Goal: Information Seeking & Learning: Understand process/instructions

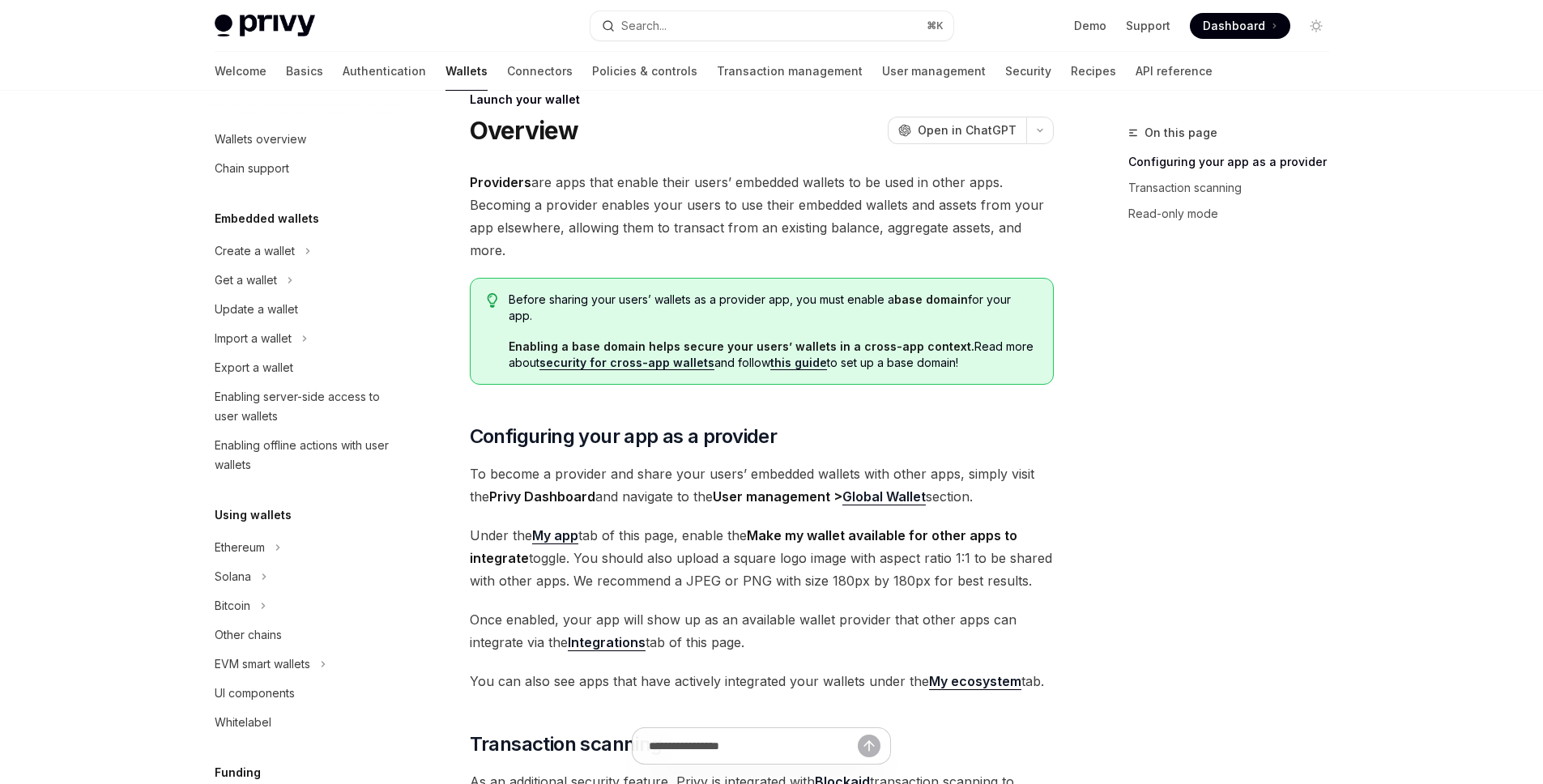
scroll to position [666, 0]
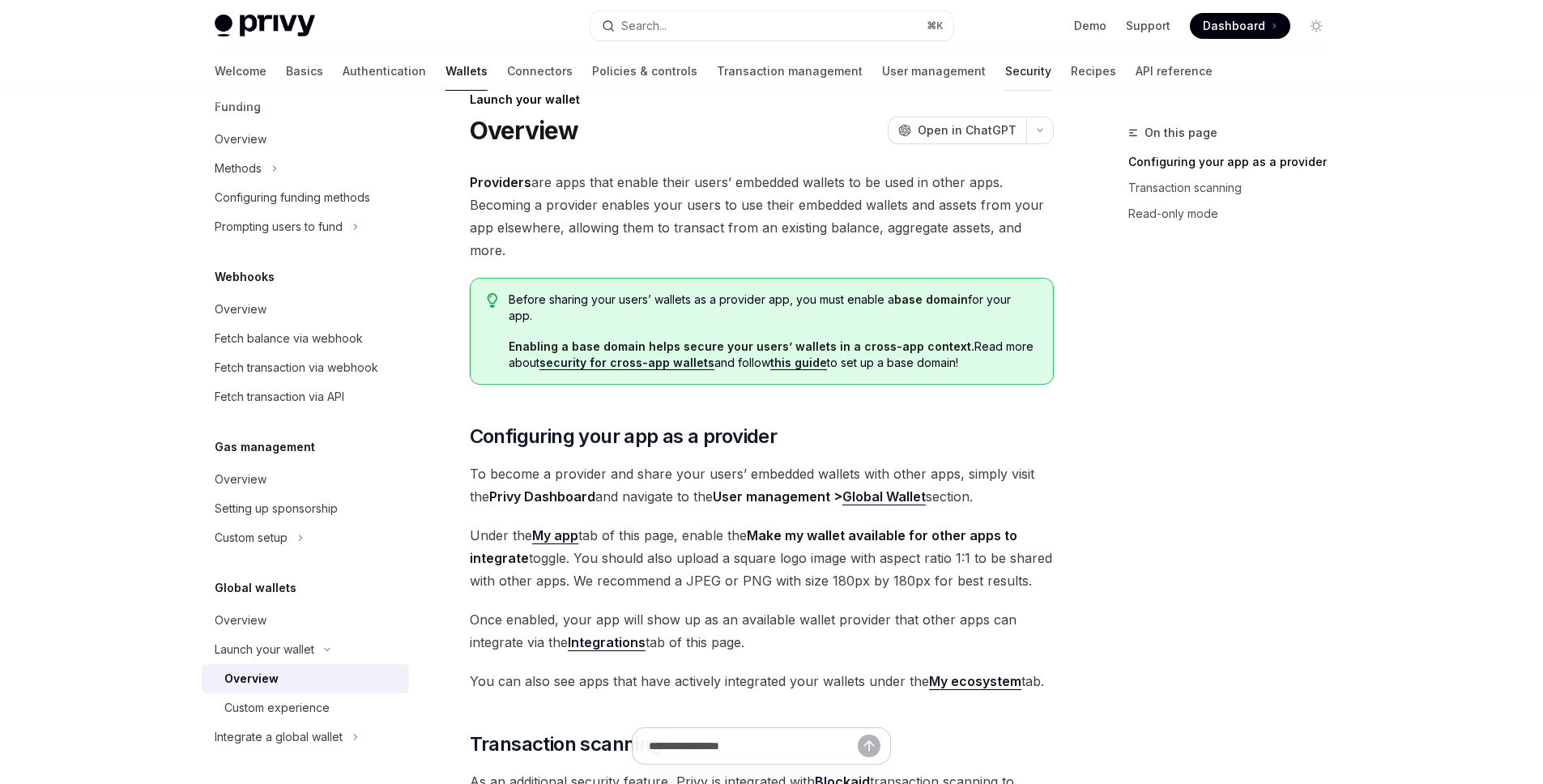
click at [1005, 74] on link "Security" at bounding box center [1028, 71] width 46 height 39
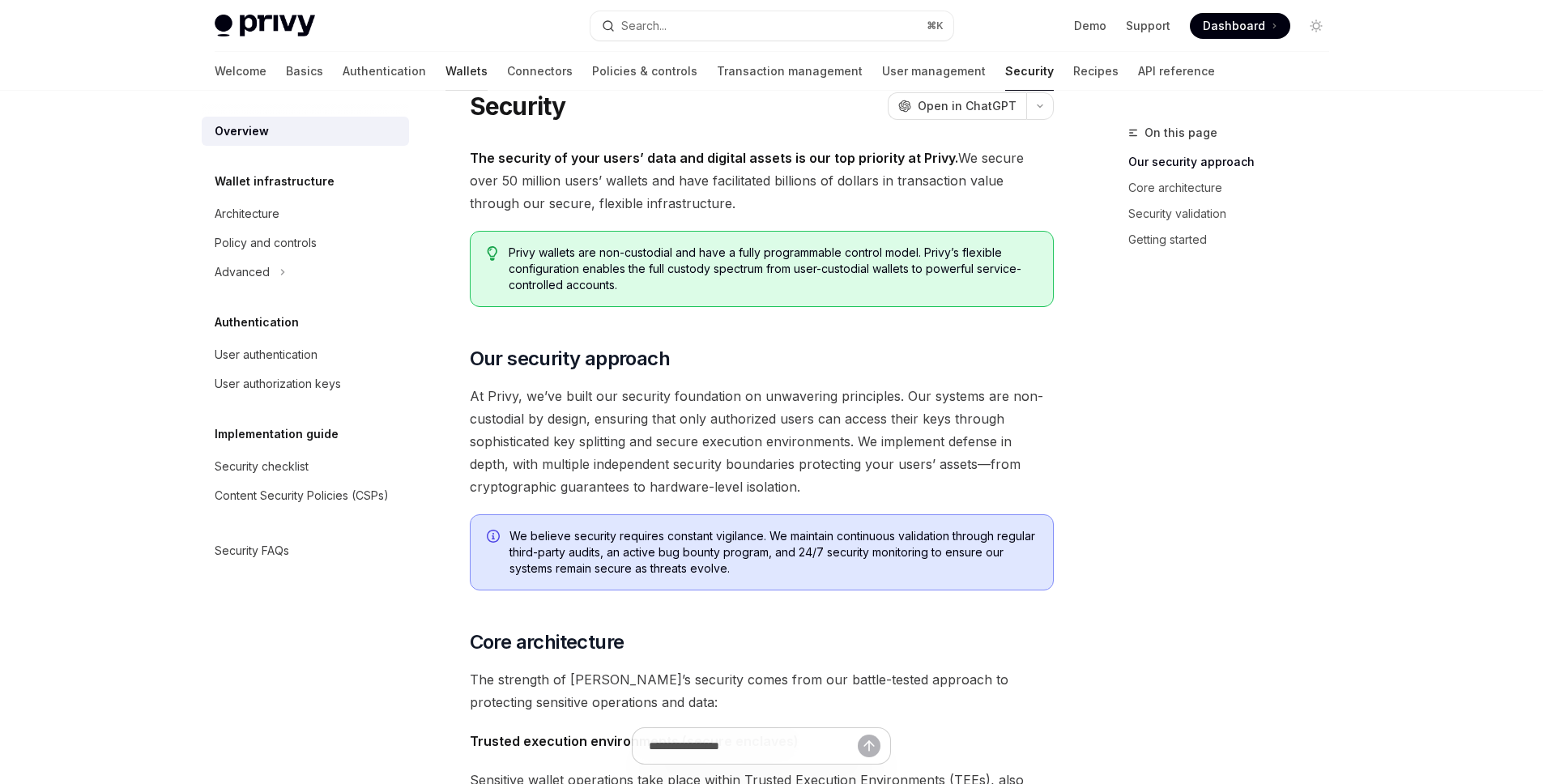
click at [445, 80] on link "Wallets" at bounding box center [466, 71] width 43 height 39
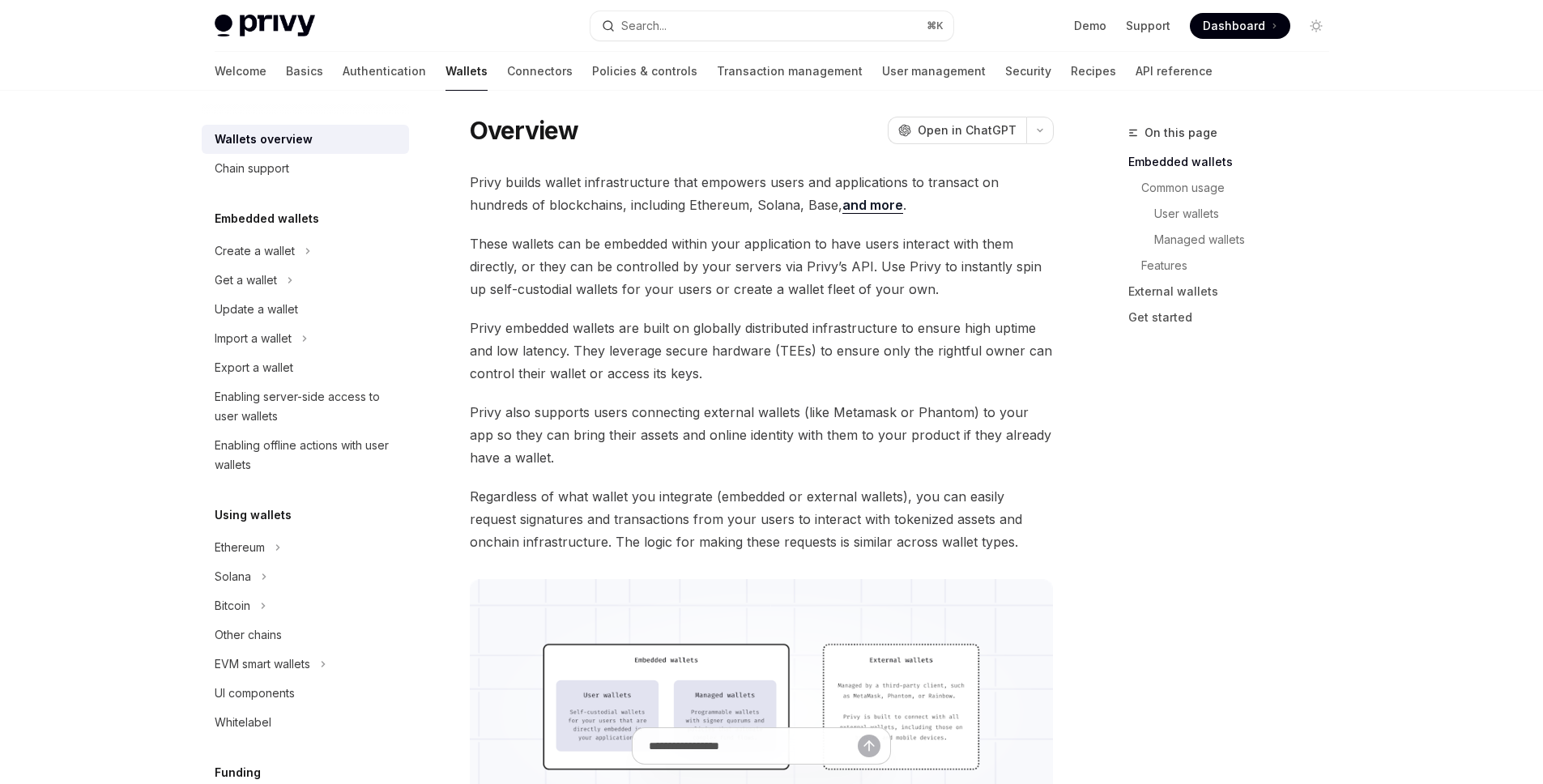
scroll to position [1102, 0]
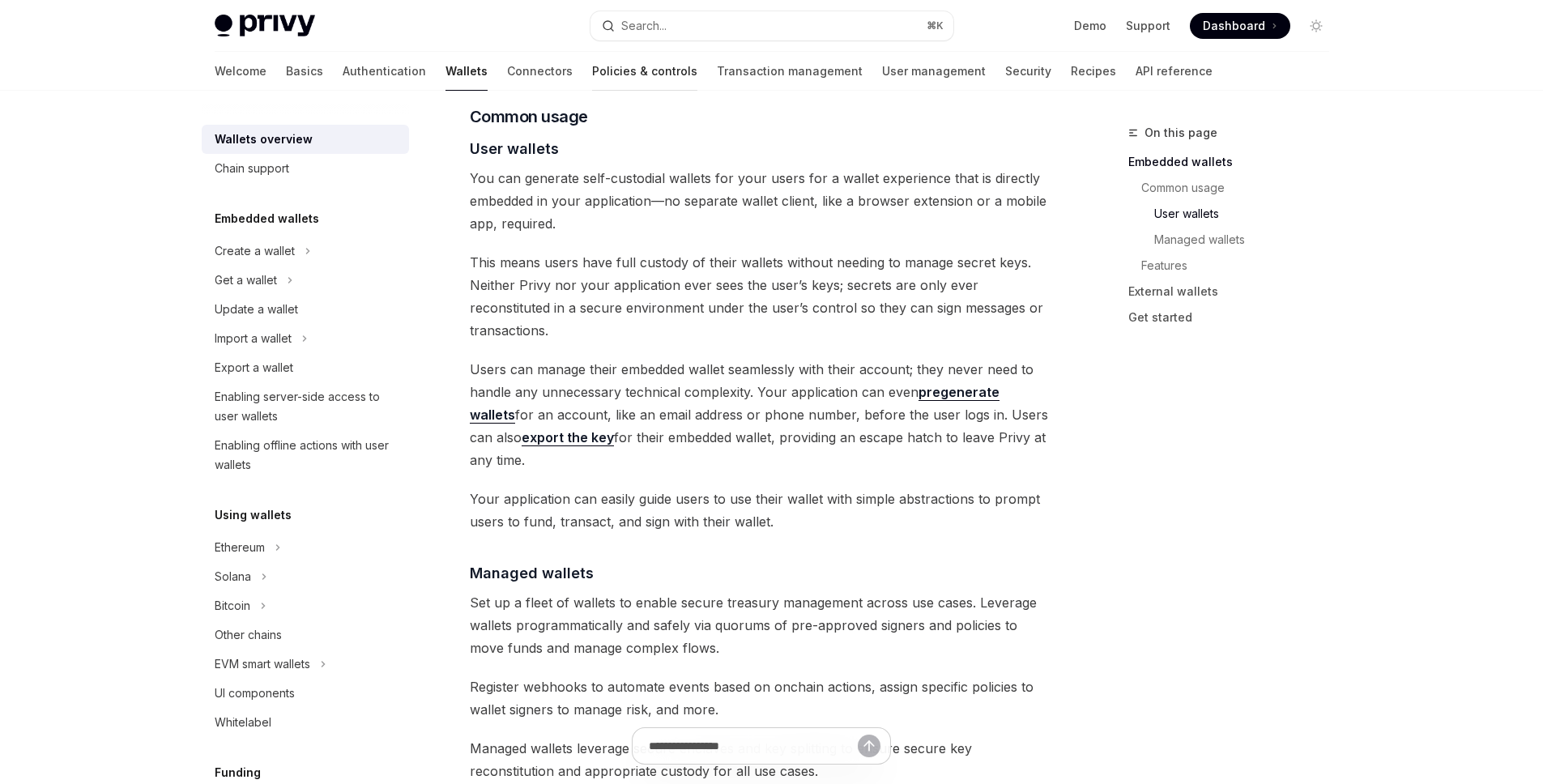
click at [592, 72] on link "Policies & controls" at bounding box center [644, 71] width 105 height 39
type textarea "*"
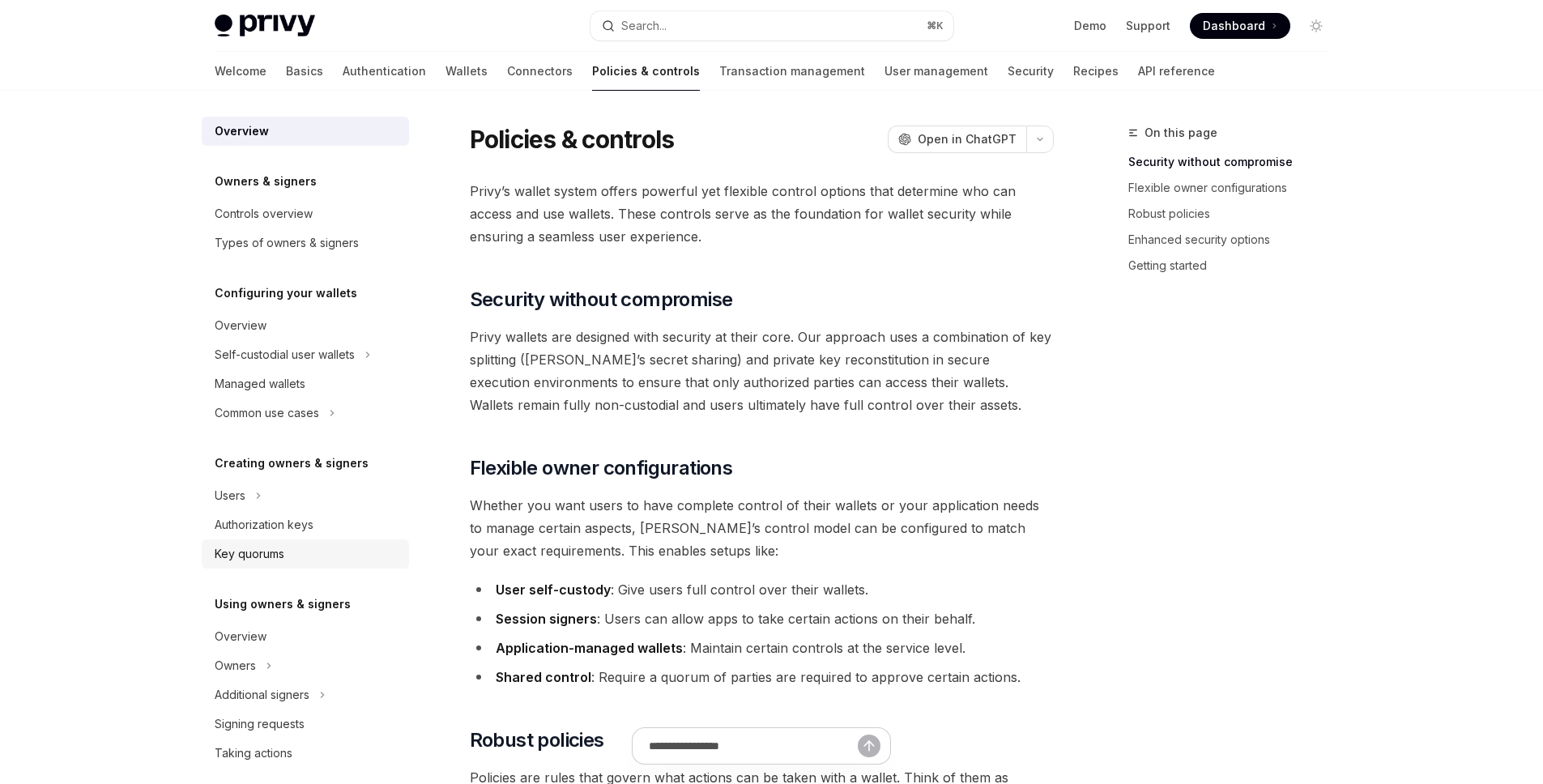
click at [258, 554] on div "Key quorums" at bounding box center [249, 553] width 70 height 19
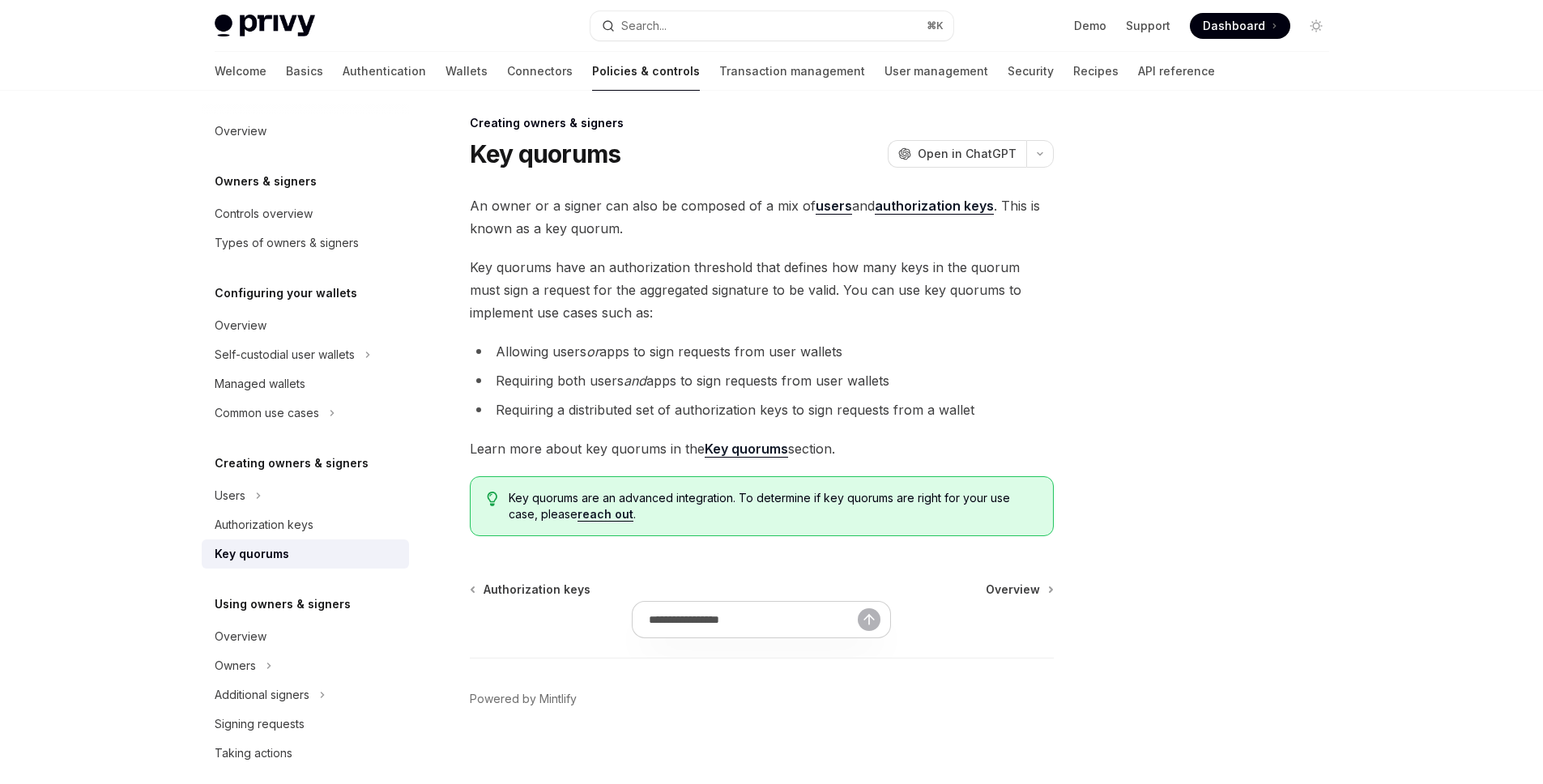
scroll to position [23, 0]
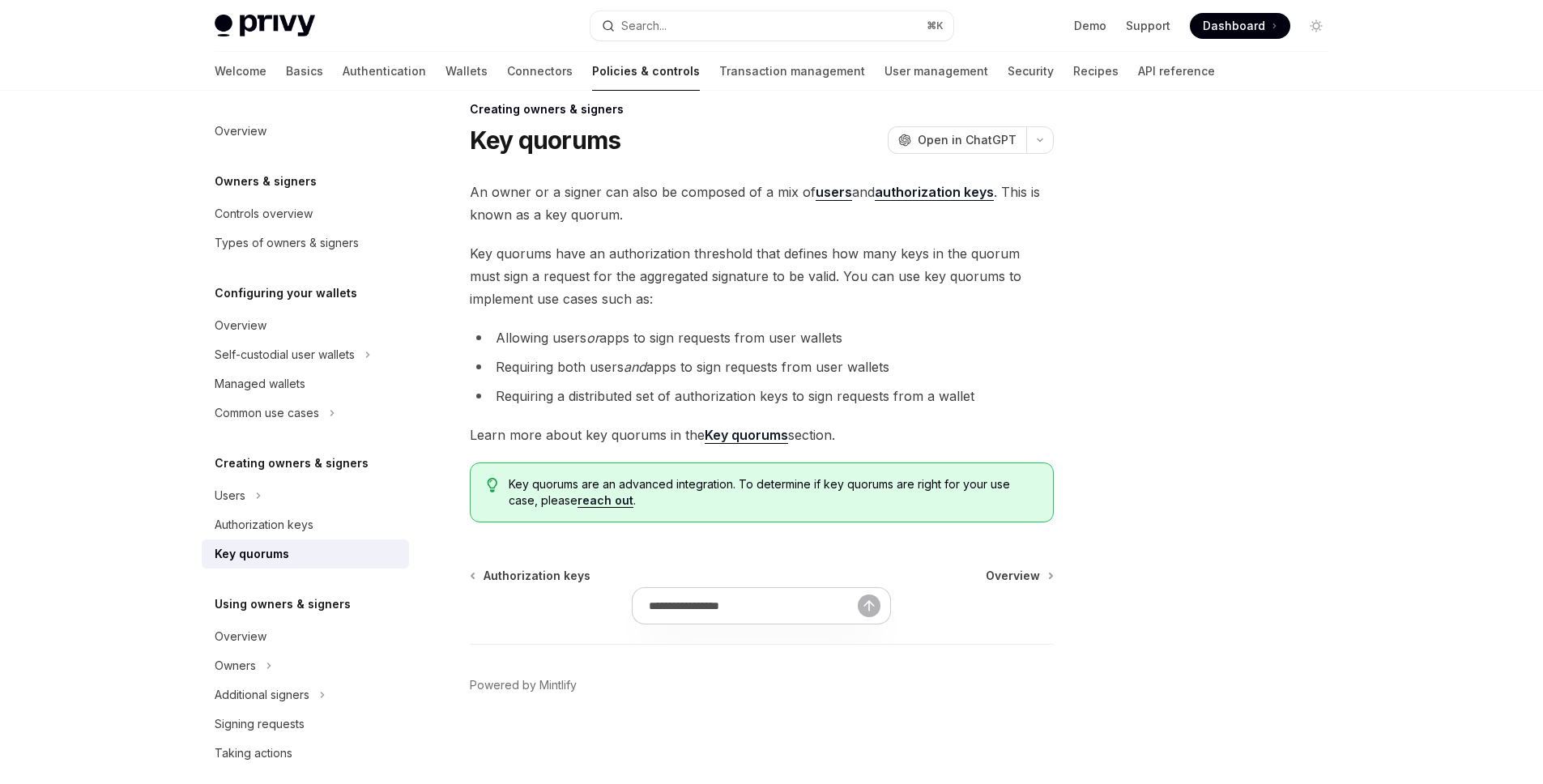
click at [729, 439] on strong "Key quorums" at bounding box center [746, 434] width 83 height 16
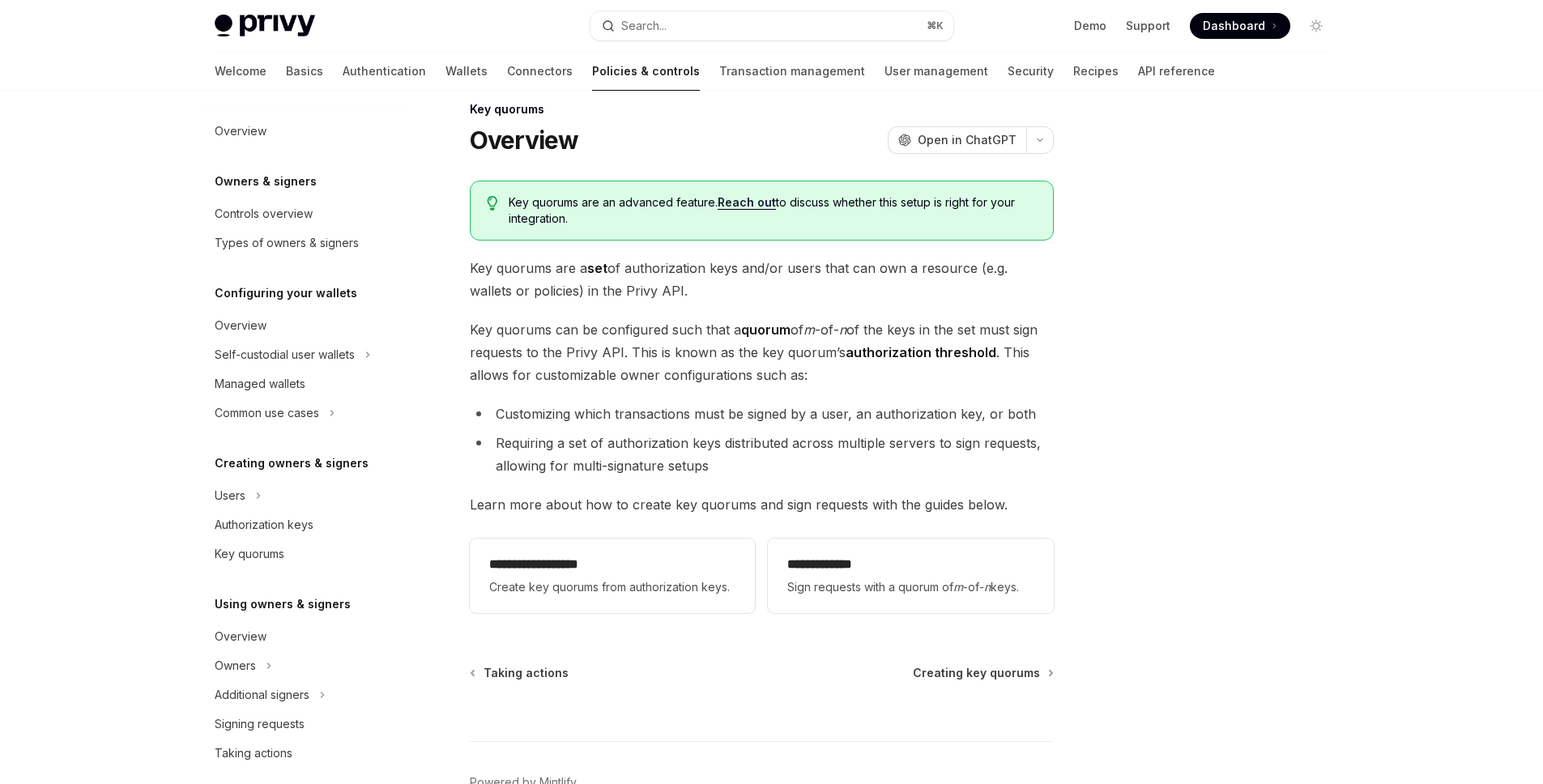
scroll to position [357, 0]
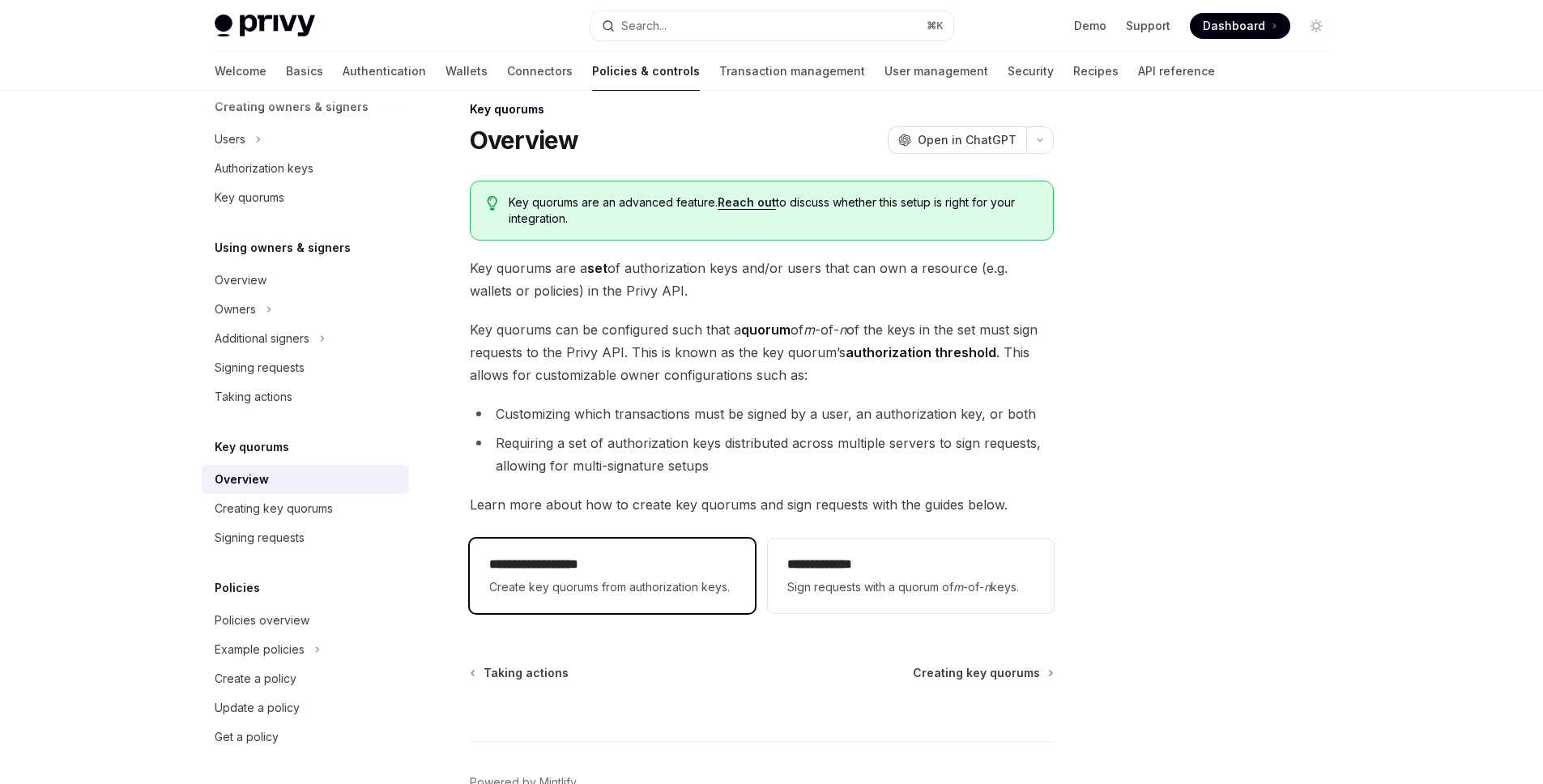
click at [620, 576] on div "**********" at bounding box center [612, 576] width 246 height 42
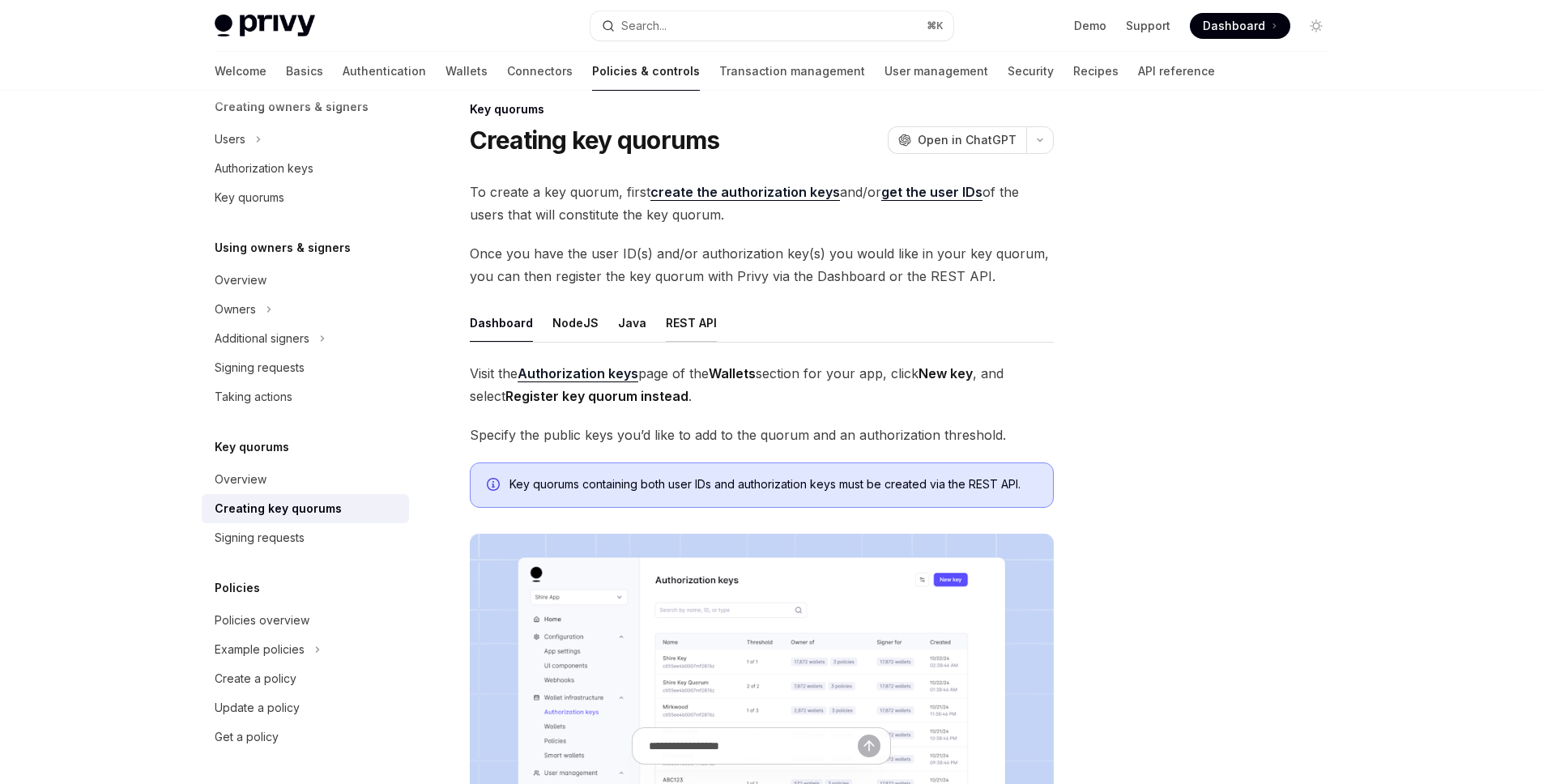
click at [695, 314] on button "REST API" at bounding box center [691, 322] width 51 height 38
type textarea "*"
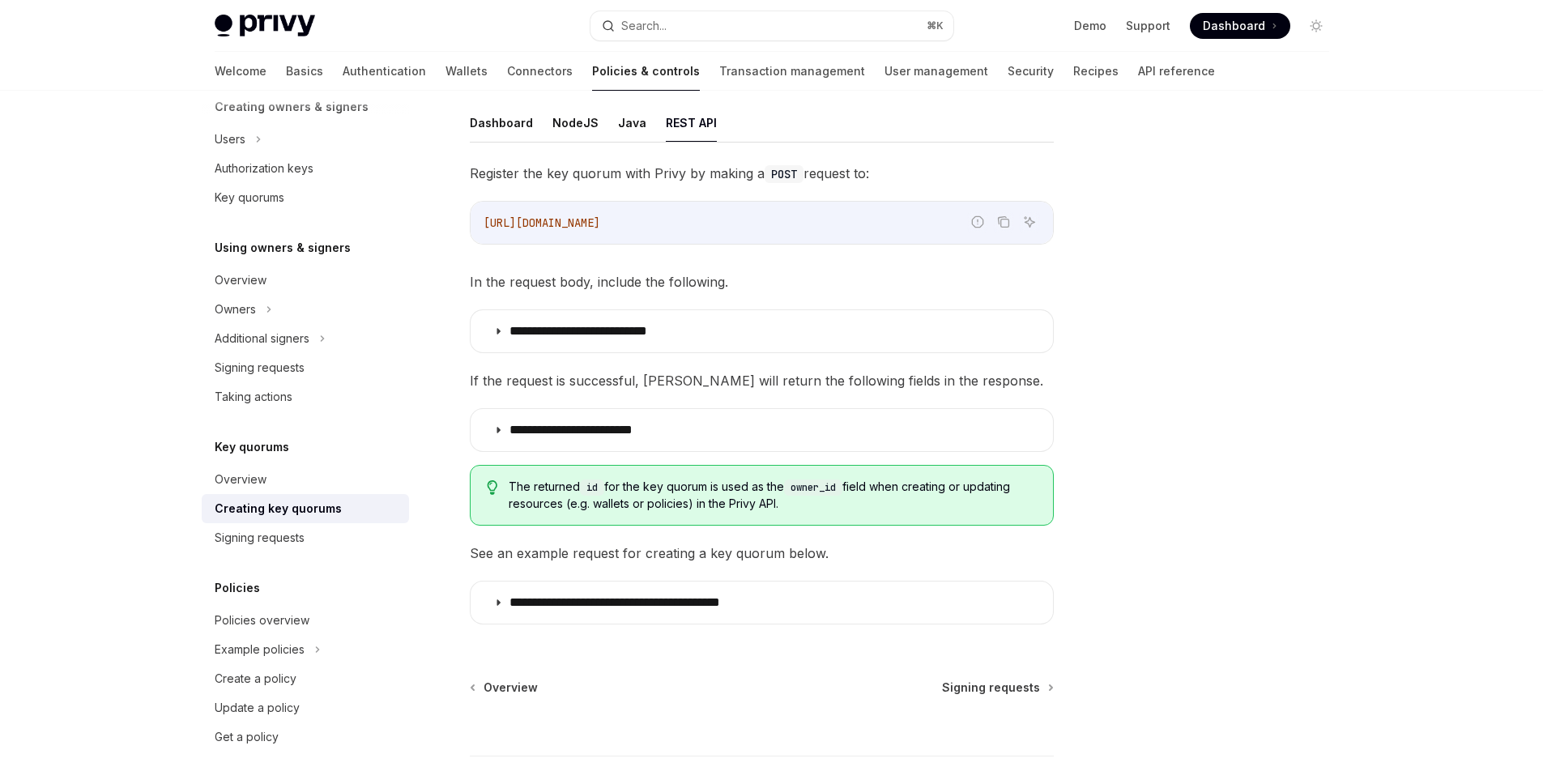
scroll to position [334, 0]
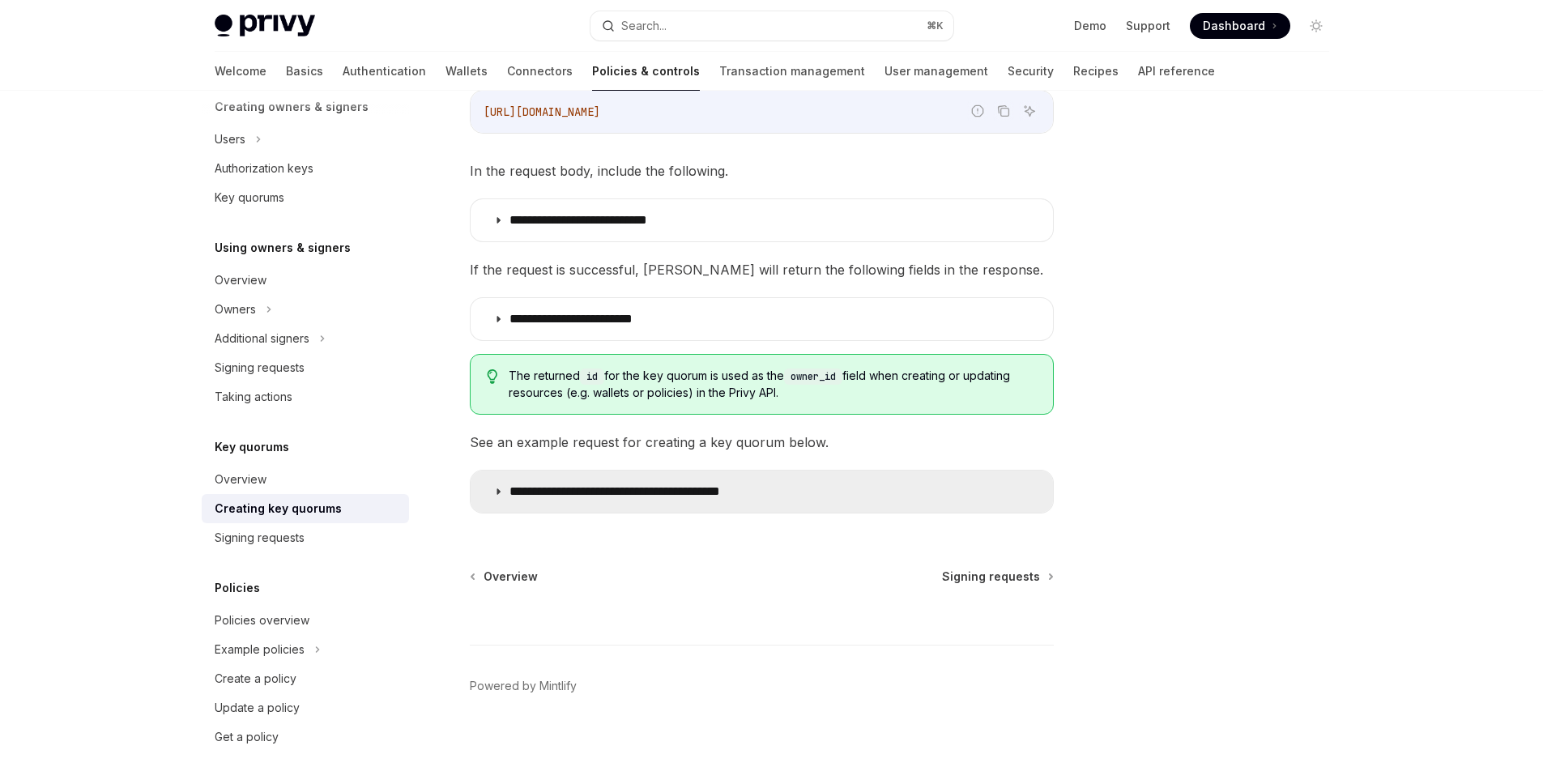
click at [494, 491] on icon at bounding box center [498, 492] width 10 height 10
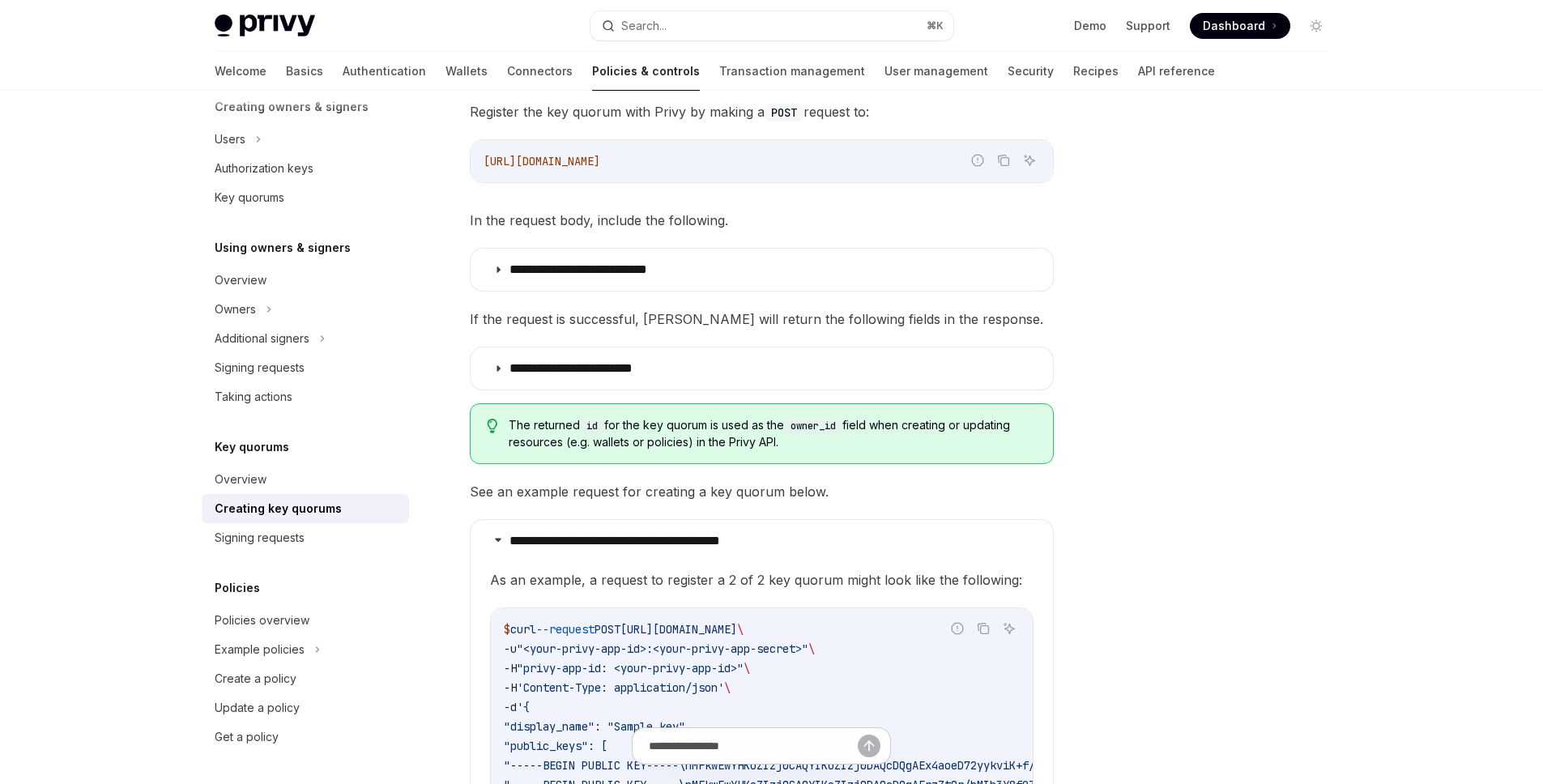
scroll to position [272, 0]
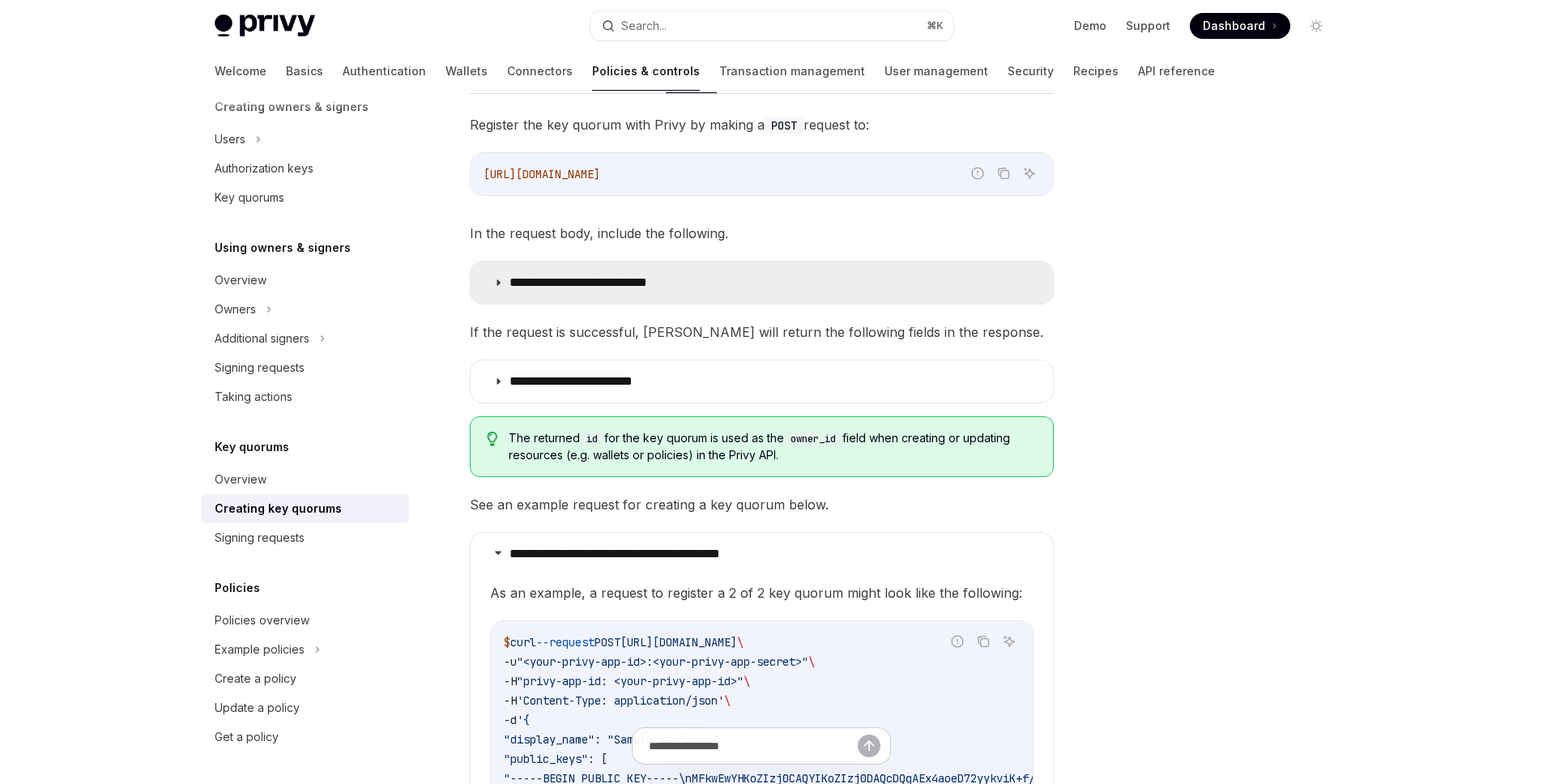
click at [493, 284] on summary "**********" at bounding box center [762, 282] width 583 height 42
